Goal: Task Accomplishment & Management: Use online tool/utility

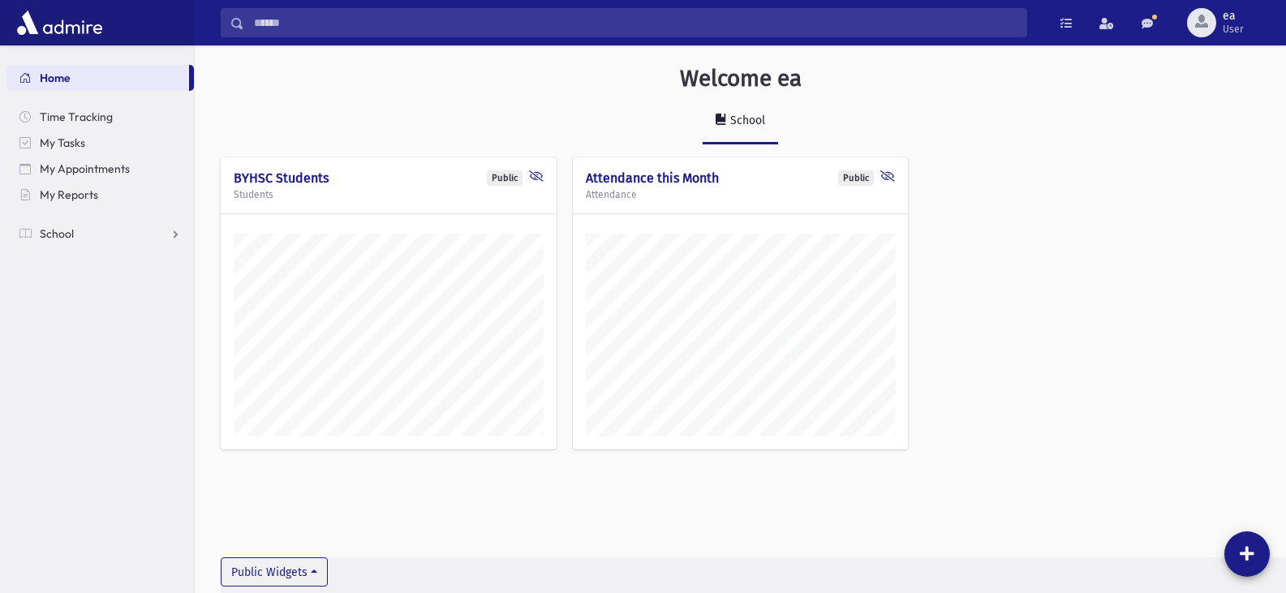
scroll to position [584, 1091]
click at [66, 231] on span "School" at bounding box center [57, 233] width 34 height 15
click at [74, 287] on span "Attendance" at bounding box center [79, 285] width 60 height 15
click at [75, 314] on span "Entry" at bounding box center [76, 311] width 28 height 15
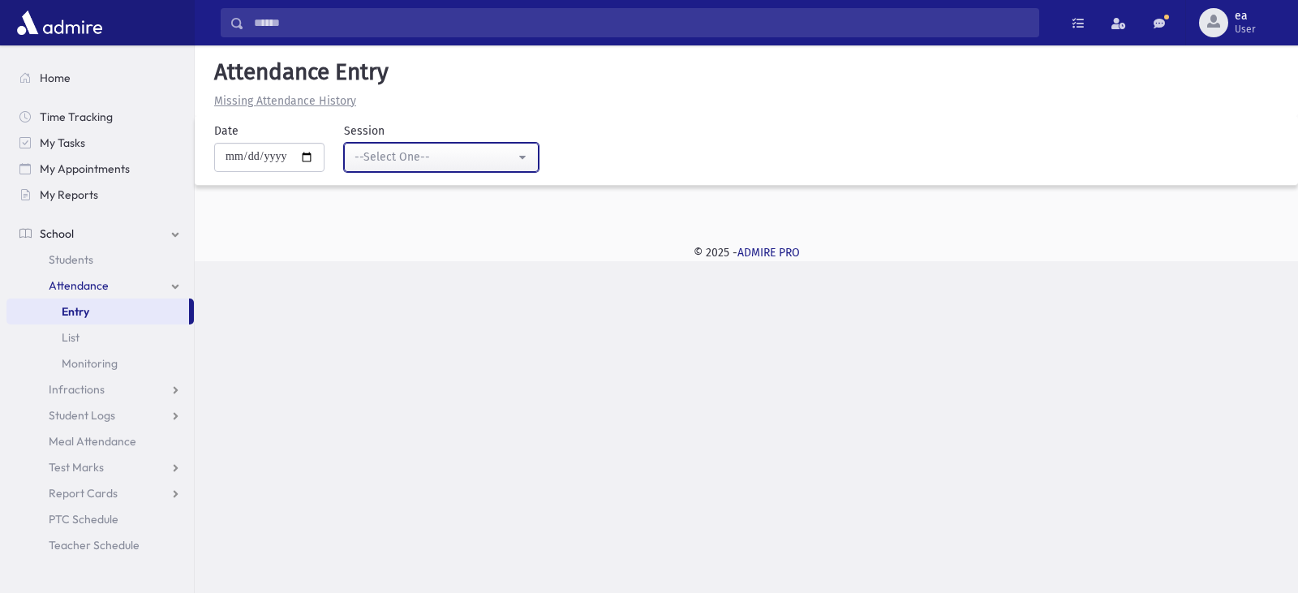
click at [434, 166] on div "--Select One--" at bounding box center [435, 157] width 161 height 18
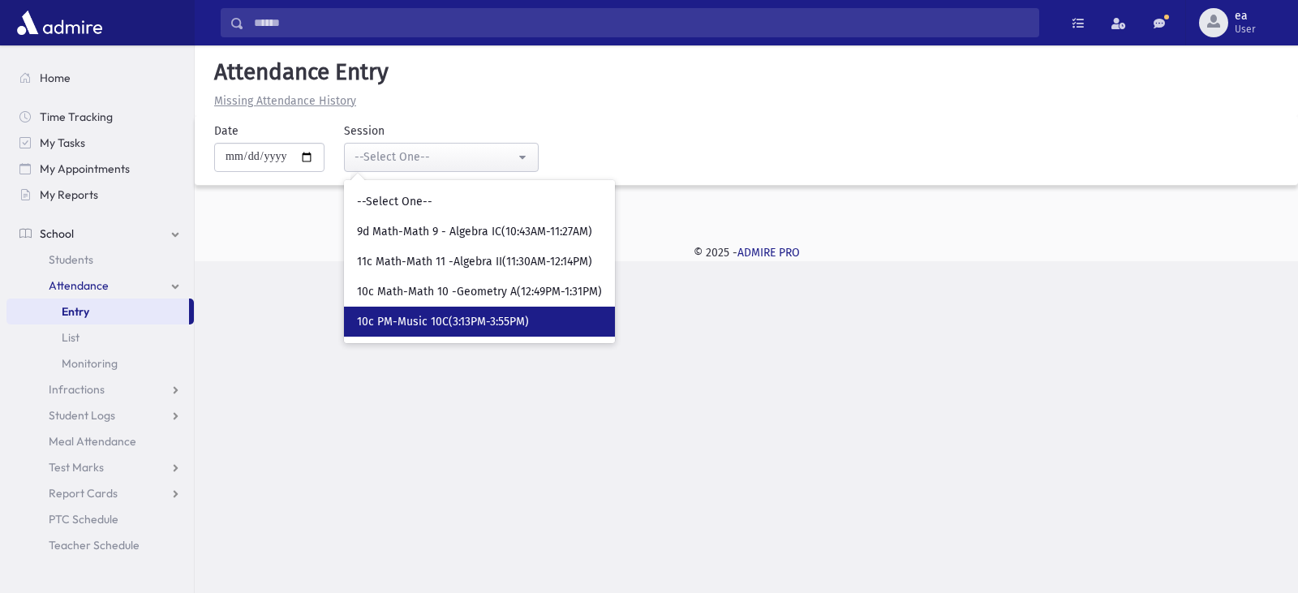
click at [411, 324] on span "10c PM-Music 10C(3:13PM-3:55PM)" at bounding box center [443, 322] width 172 height 16
select select "****"
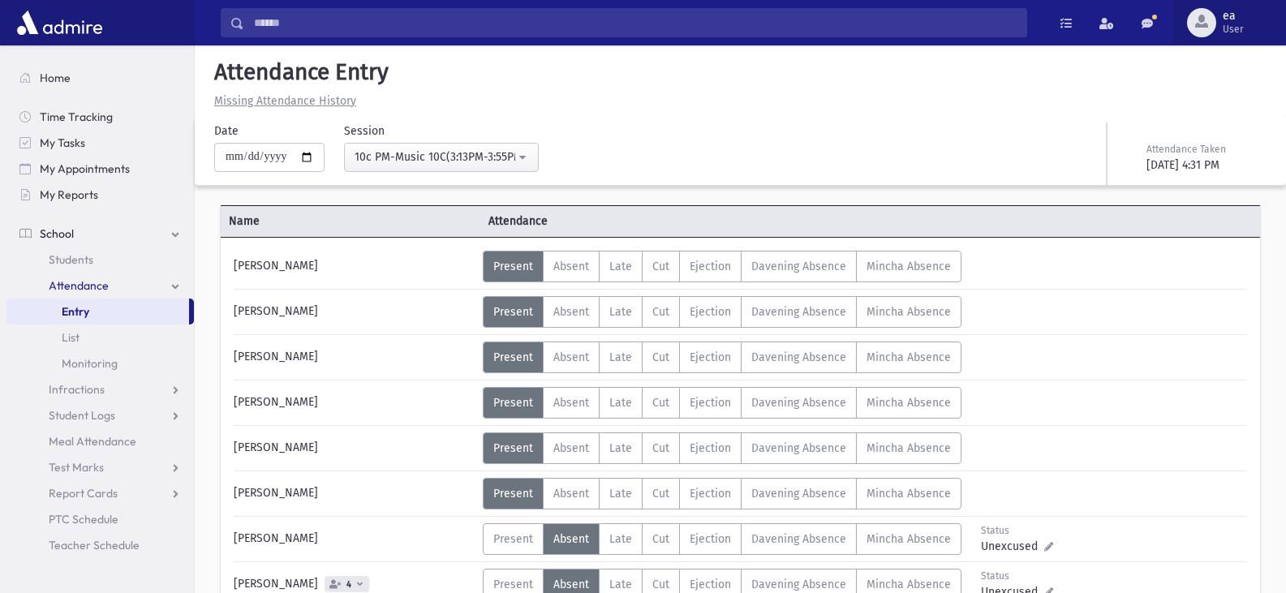
click at [1200, 24] on span "button" at bounding box center [1201, 21] width 13 height 13
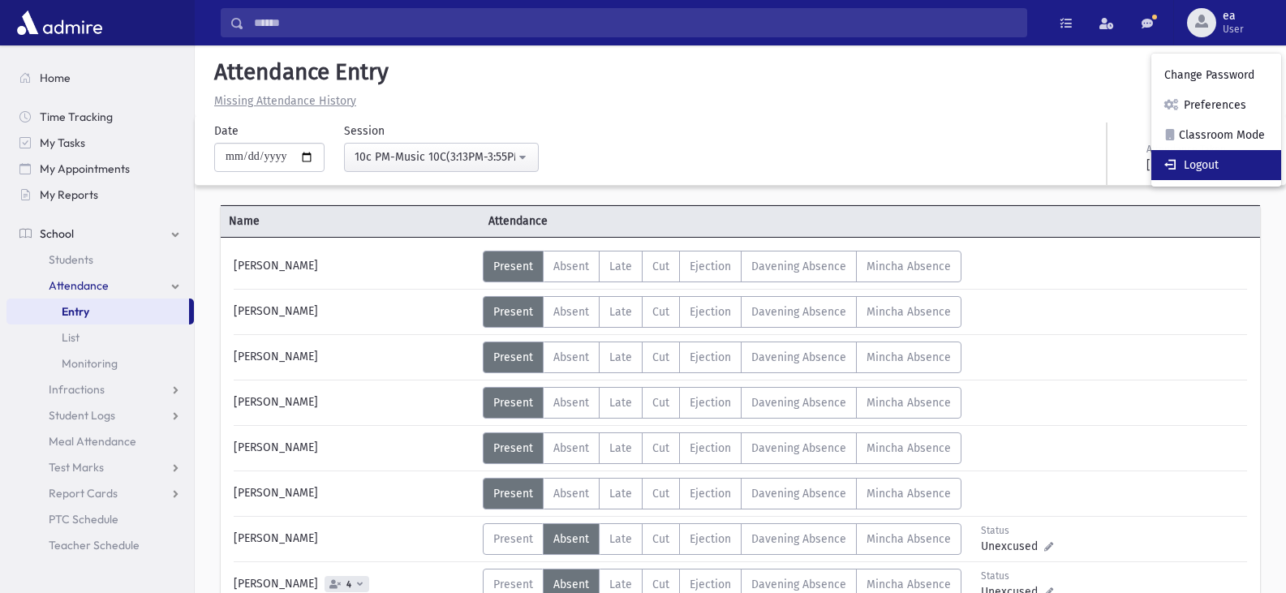
click at [1193, 164] on link "Logout" at bounding box center [1216, 165] width 130 height 30
